Goal: Check status: Check status

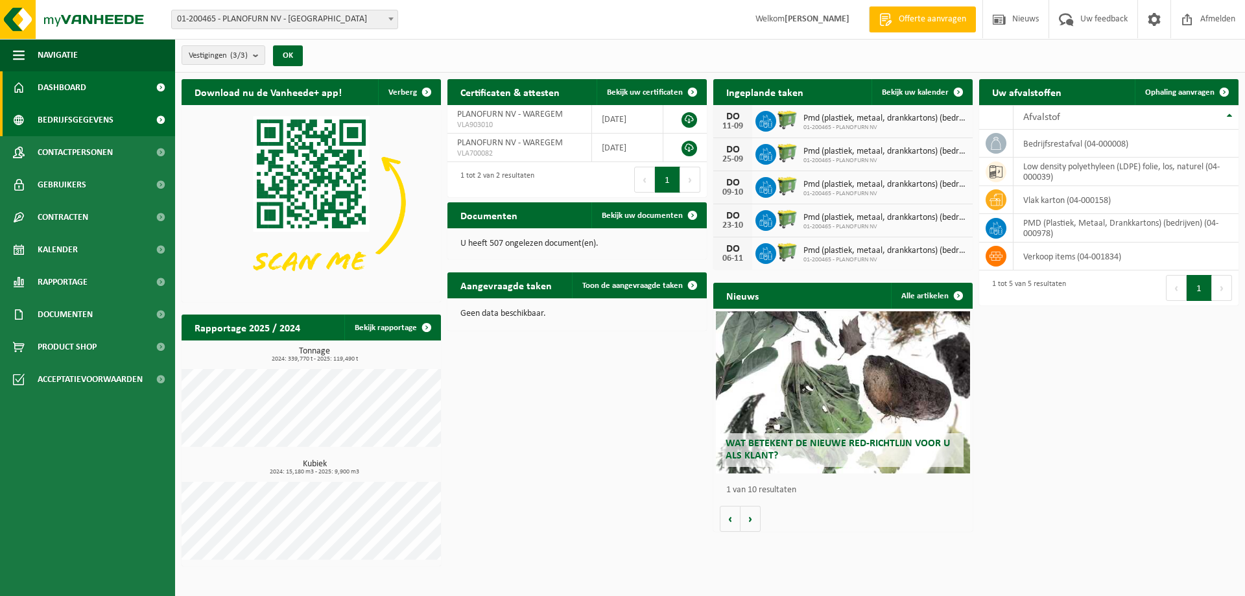
click at [104, 125] on span "Bedrijfsgegevens" at bounding box center [76, 120] width 76 height 32
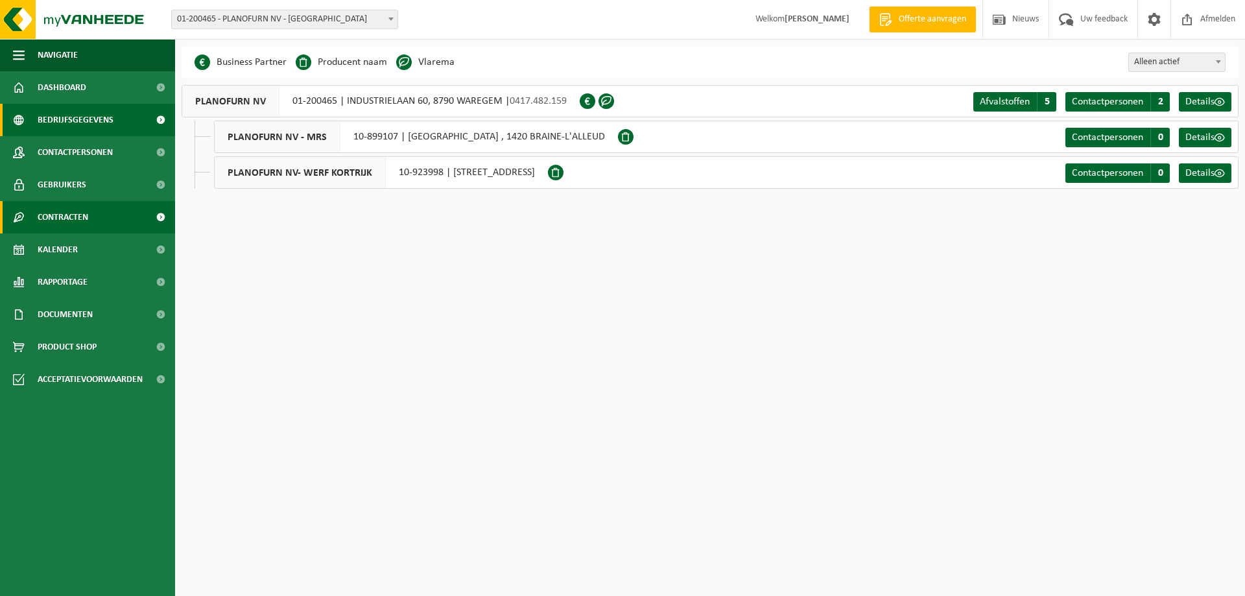
click at [86, 217] on span "Contracten" at bounding box center [63, 217] width 51 height 32
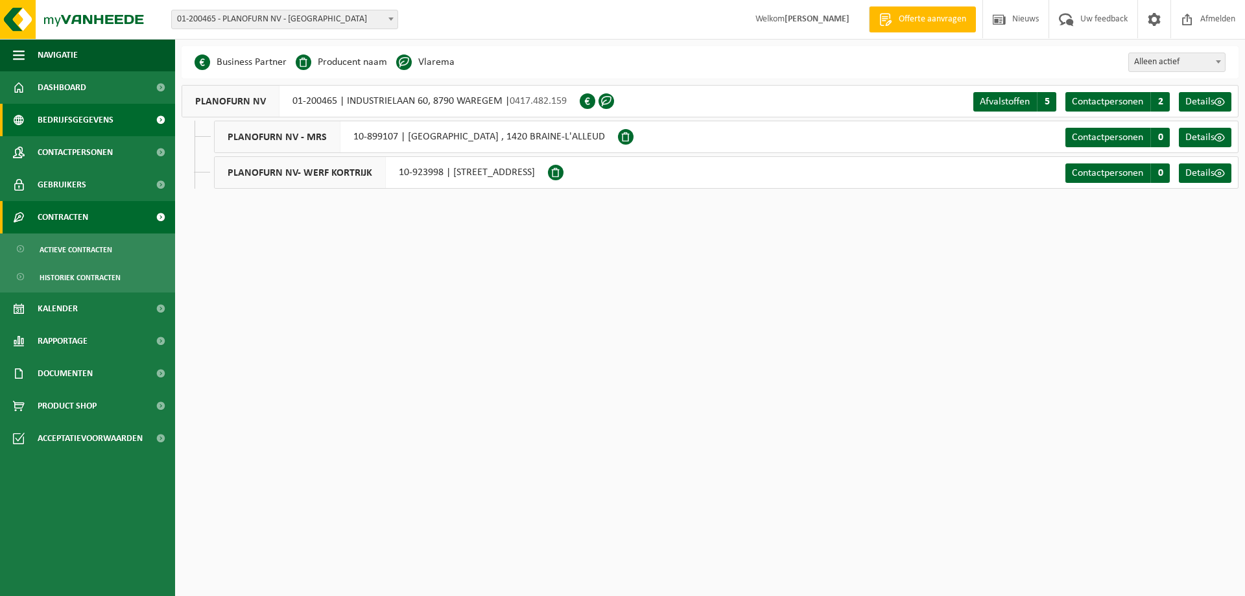
click at [86, 217] on span "Contracten" at bounding box center [63, 217] width 51 height 32
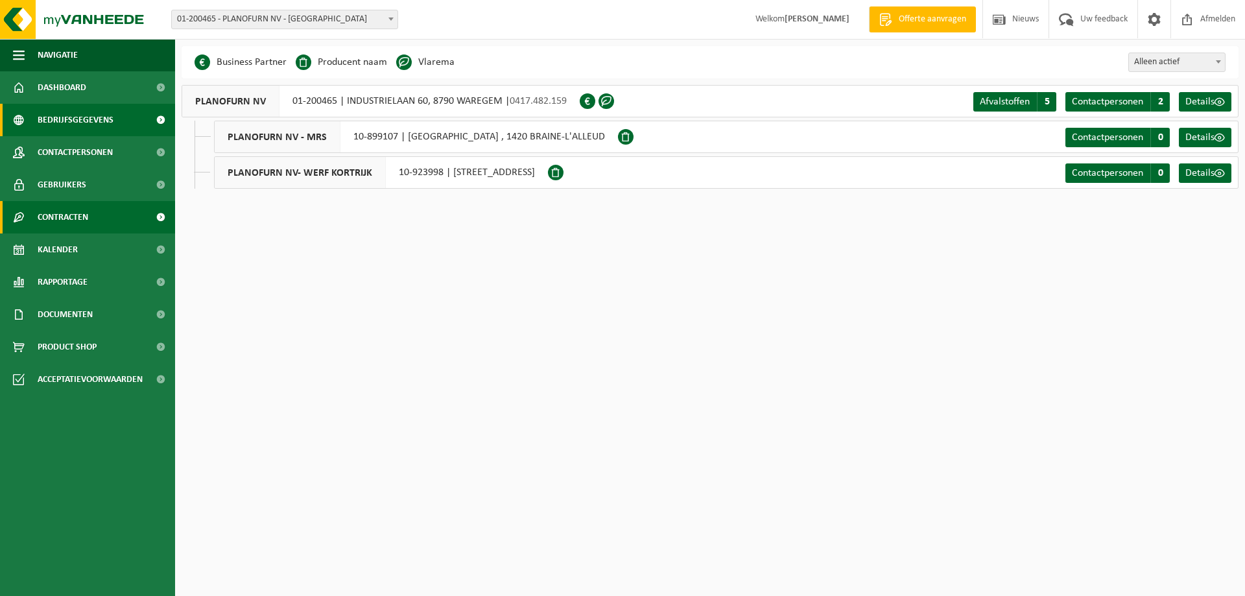
click at [86, 217] on span "Contracten" at bounding box center [63, 217] width 51 height 32
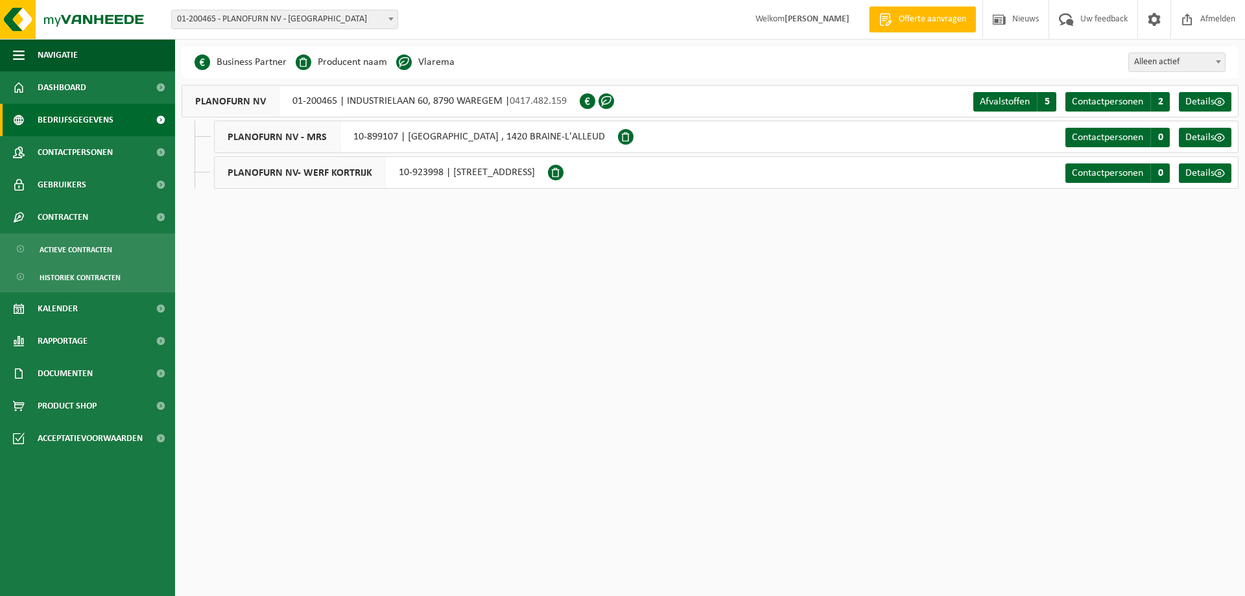
click at [515, 98] on span "0417.482.159" at bounding box center [538, 101] width 57 height 10
click at [1206, 101] on span "Details" at bounding box center [1199, 102] width 29 height 10
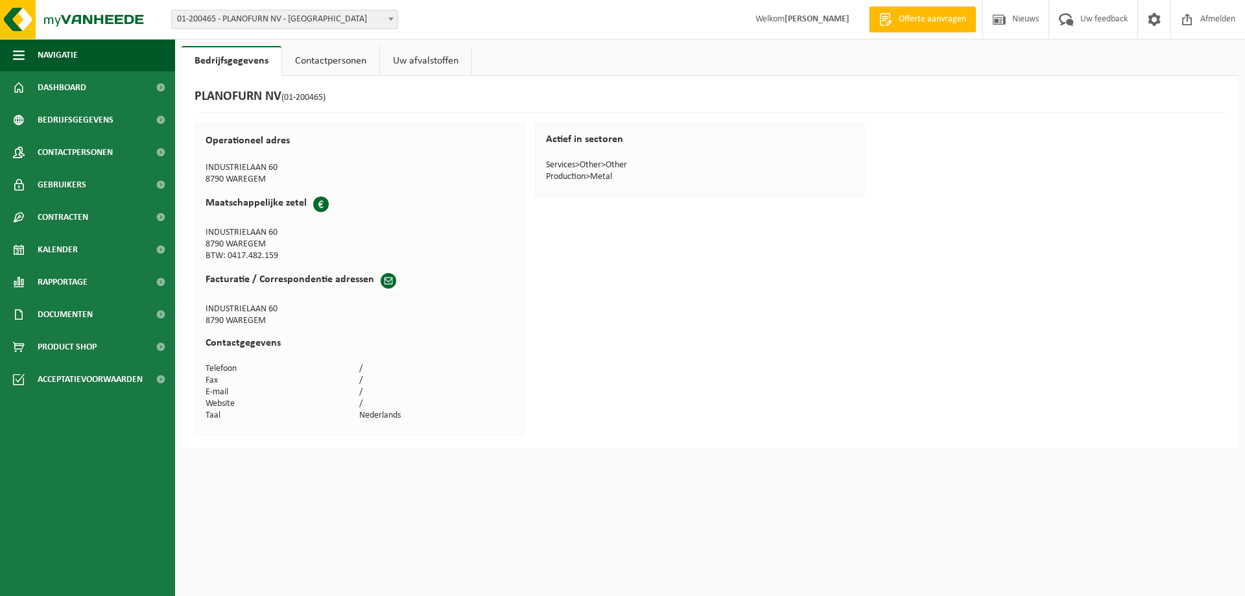
click at [338, 58] on link "Contactpersonen" at bounding box center [330, 61] width 97 height 30
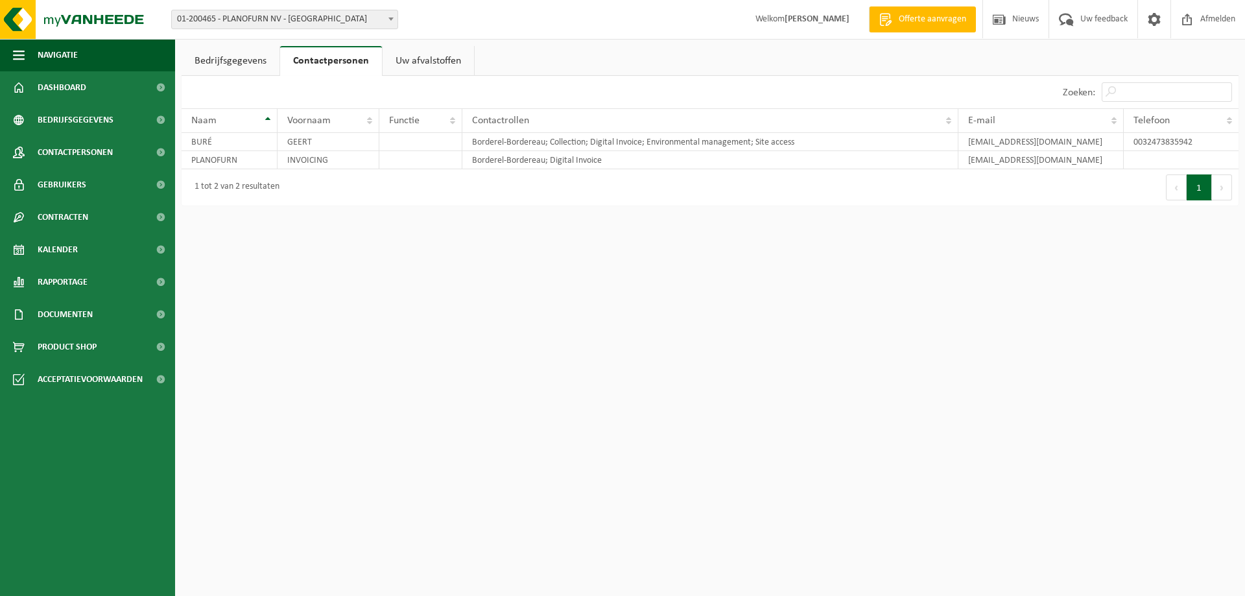
click at [417, 64] on link "Uw afvalstoffen" at bounding box center [427, 61] width 91 height 30
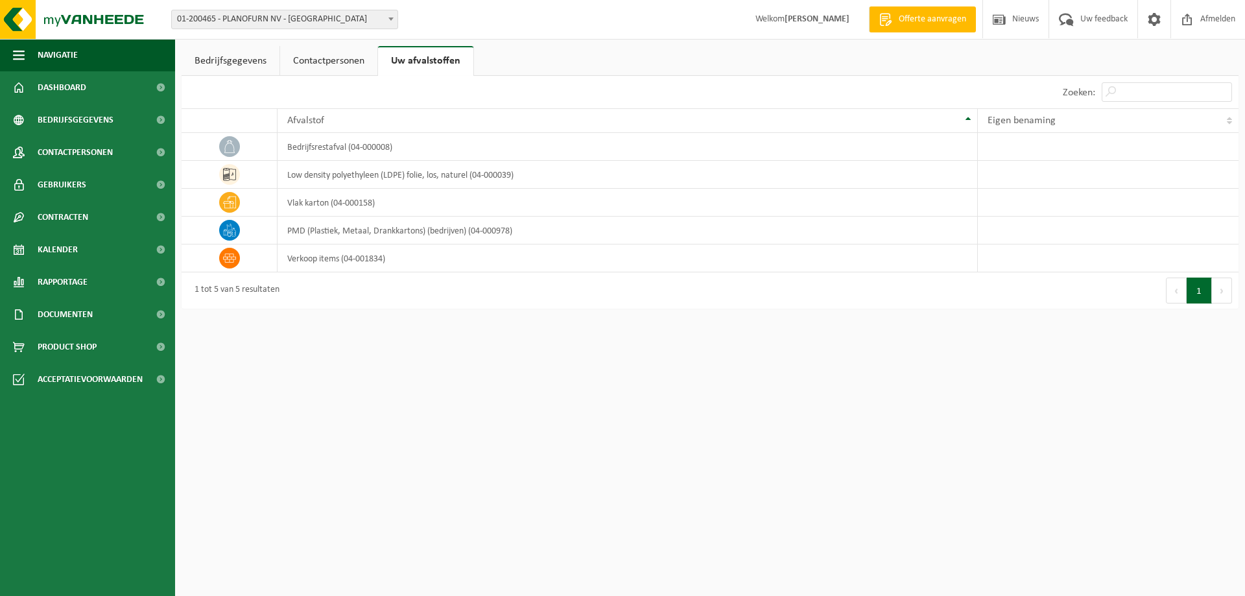
click at [320, 58] on link "Contactpersonen" at bounding box center [328, 61] width 97 height 30
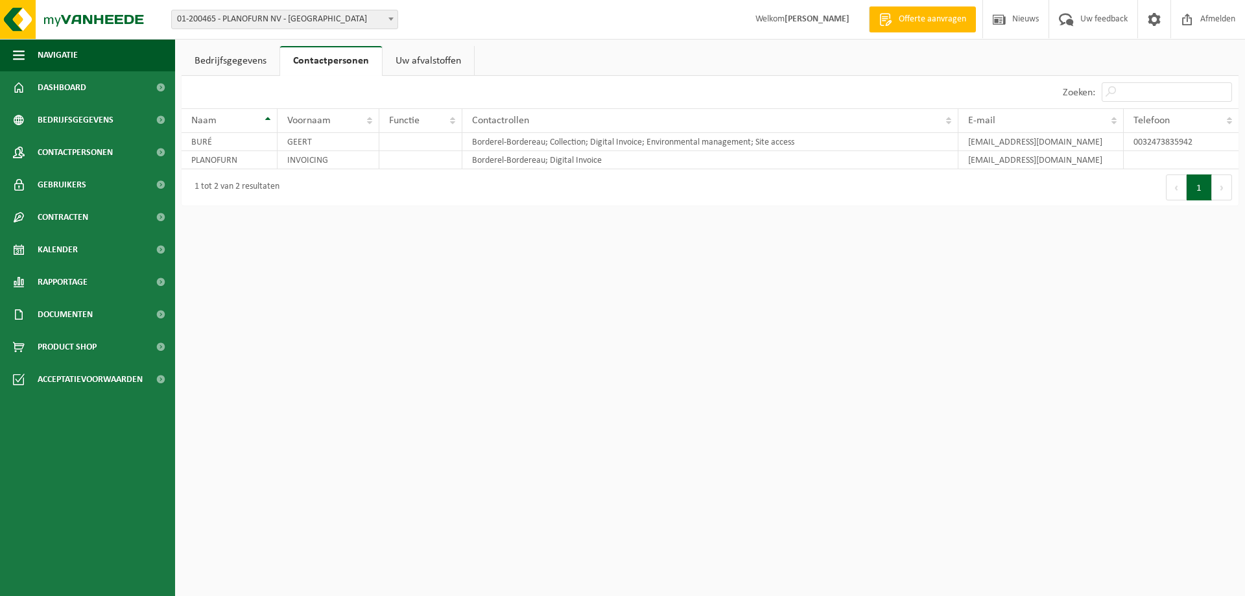
click at [233, 65] on link "Bedrijfsgegevens" at bounding box center [231, 61] width 98 height 30
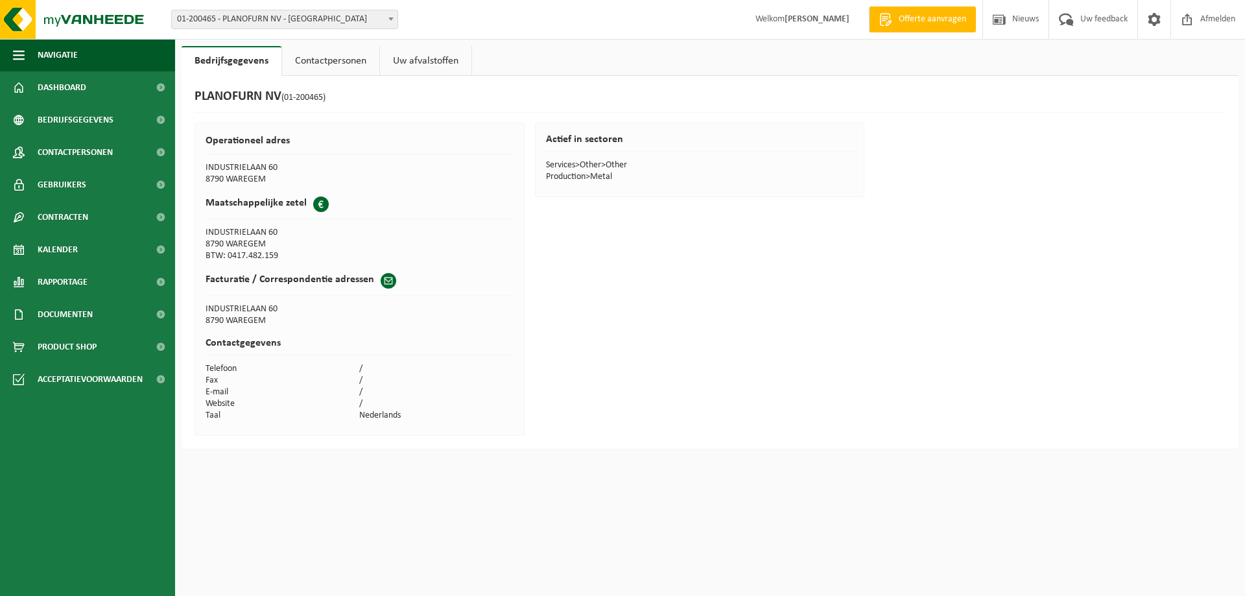
click at [422, 55] on link "Uw afvalstoffen" at bounding box center [425, 61] width 91 height 30
